Goal: Task Accomplishment & Management: Complete application form

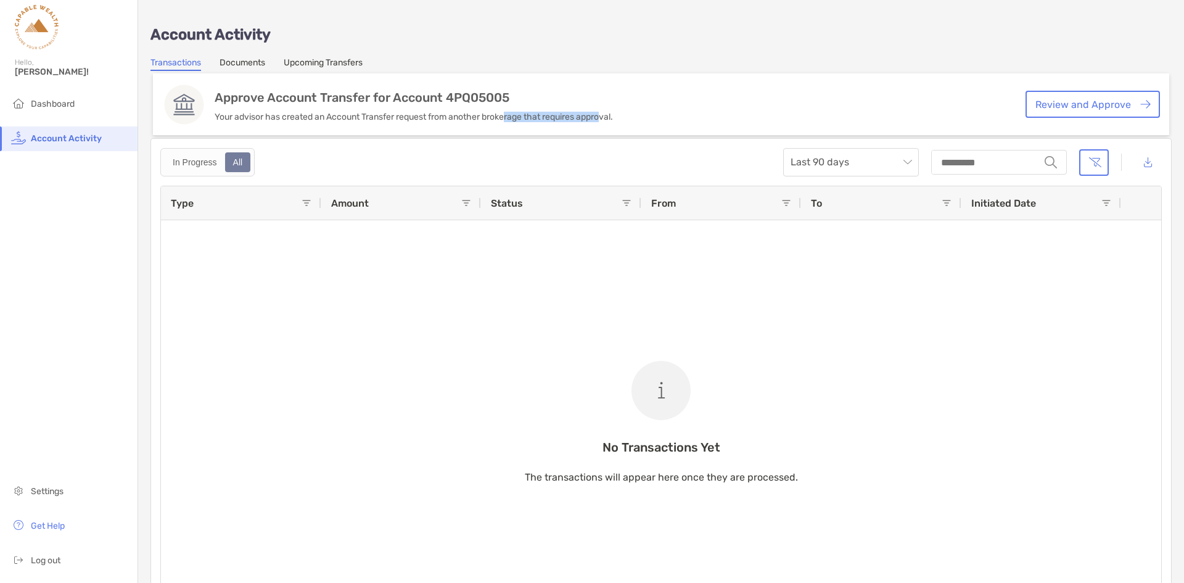
drag, startPoint x: 509, startPoint y: 115, endPoint x: 605, endPoint y: 113, distance: 95.6
click at [605, 113] on p "Your advisor has created an Account Transfer request from another brokerage tha…" at bounding box center [414, 117] width 398 height 10
click at [606, 113] on p "Your advisor has created an Account Transfer request from another brokerage tha…" at bounding box center [414, 117] width 398 height 10
click at [1056, 107] on link "Review and Approve" at bounding box center [1092, 104] width 134 height 27
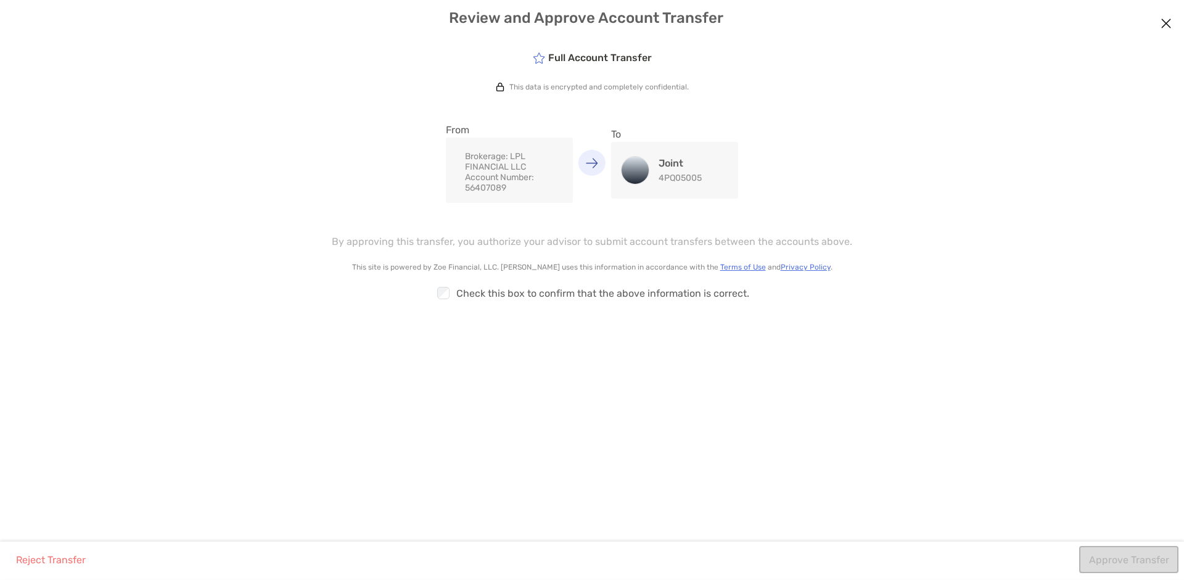
click at [474, 292] on div "Checkbox Check this box to confirm that the above information is correct." at bounding box center [592, 293] width 814 height 28
click at [432, 301] on div "Checkbox Check this box to confirm that the above information is correct." at bounding box center [592, 293] width 814 height 28
click at [1127, 554] on button "Approve Transfer" at bounding box center [1128, 559] width 99 height 27
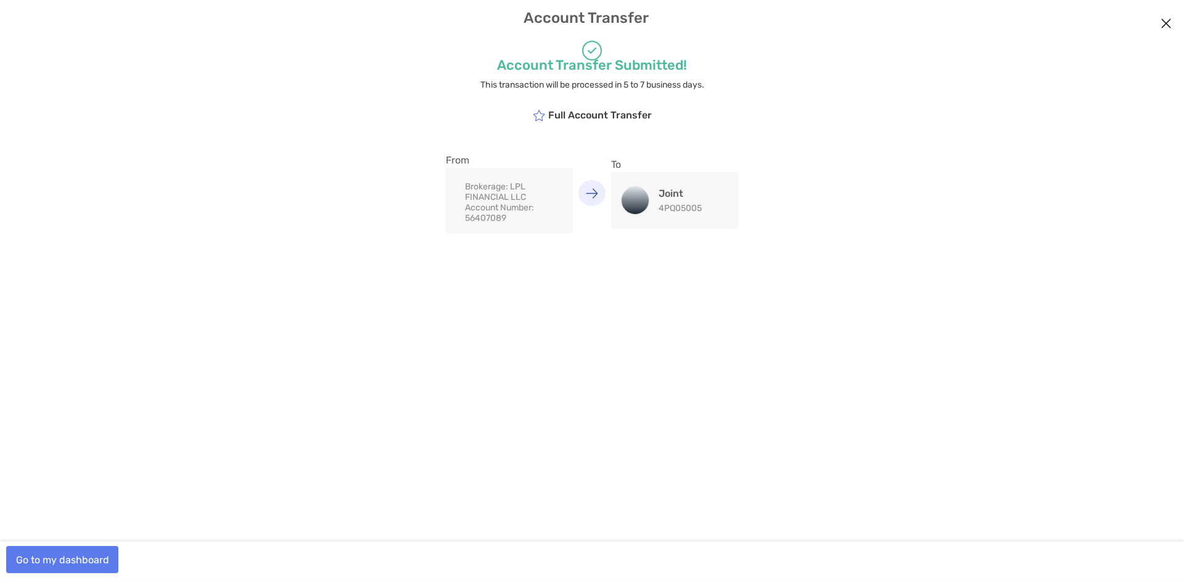
click at [686, 202] on div "Joint 4PQ05005" at bounding box center [680, 200] width 43 height 26
click at [75, 561] on button "Go to my dashboard" at bounding box center [62, 559] width 112 height 27
